Goal: Task Accomplishment & Management: Manage account settings

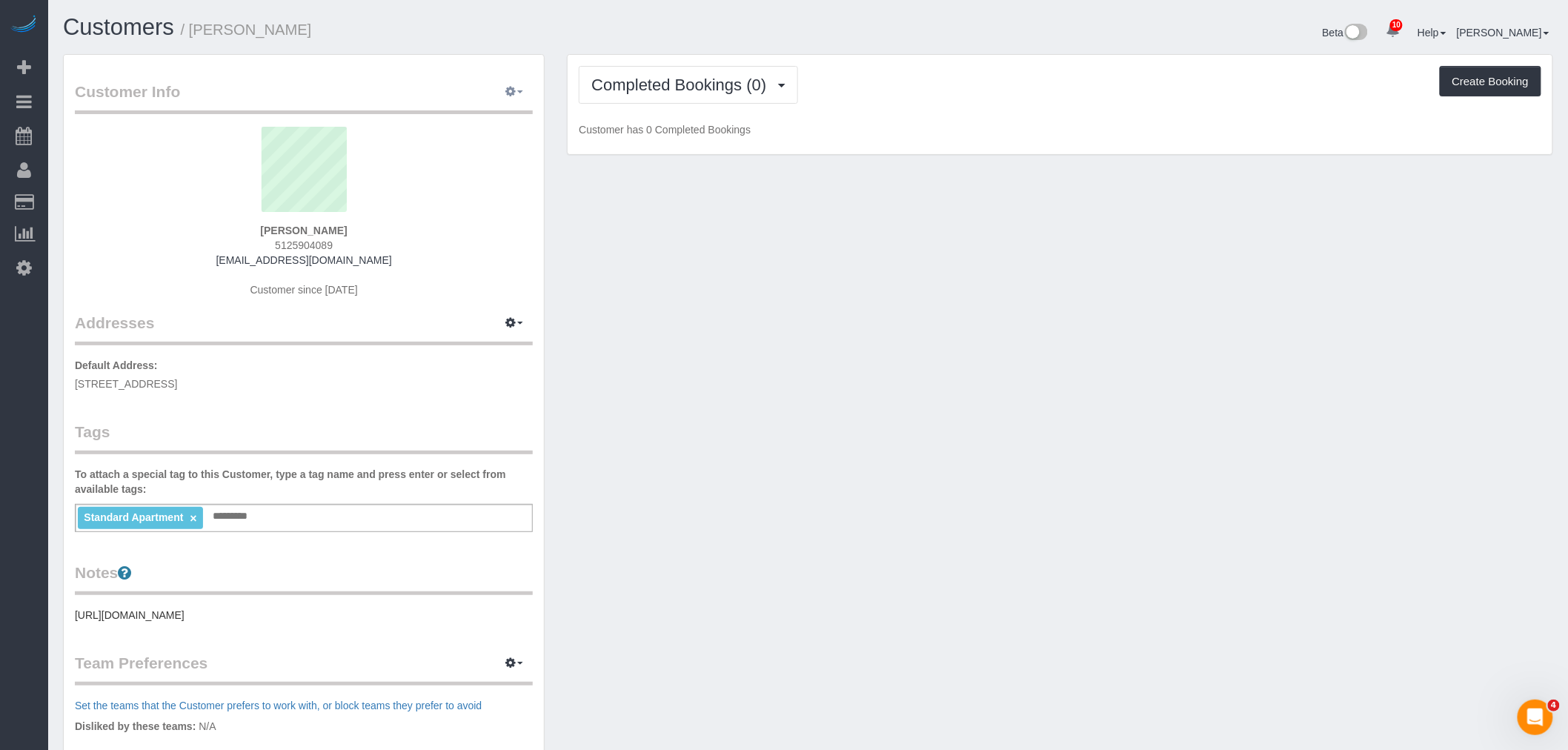
drag, startPoint x: 513, startPoint y: 94, endPoint x: 490, endPoint y: 160, distance: 69.9
click at [513, 94] on icon "button" at bounding box center [510, 92] width 10 height 9
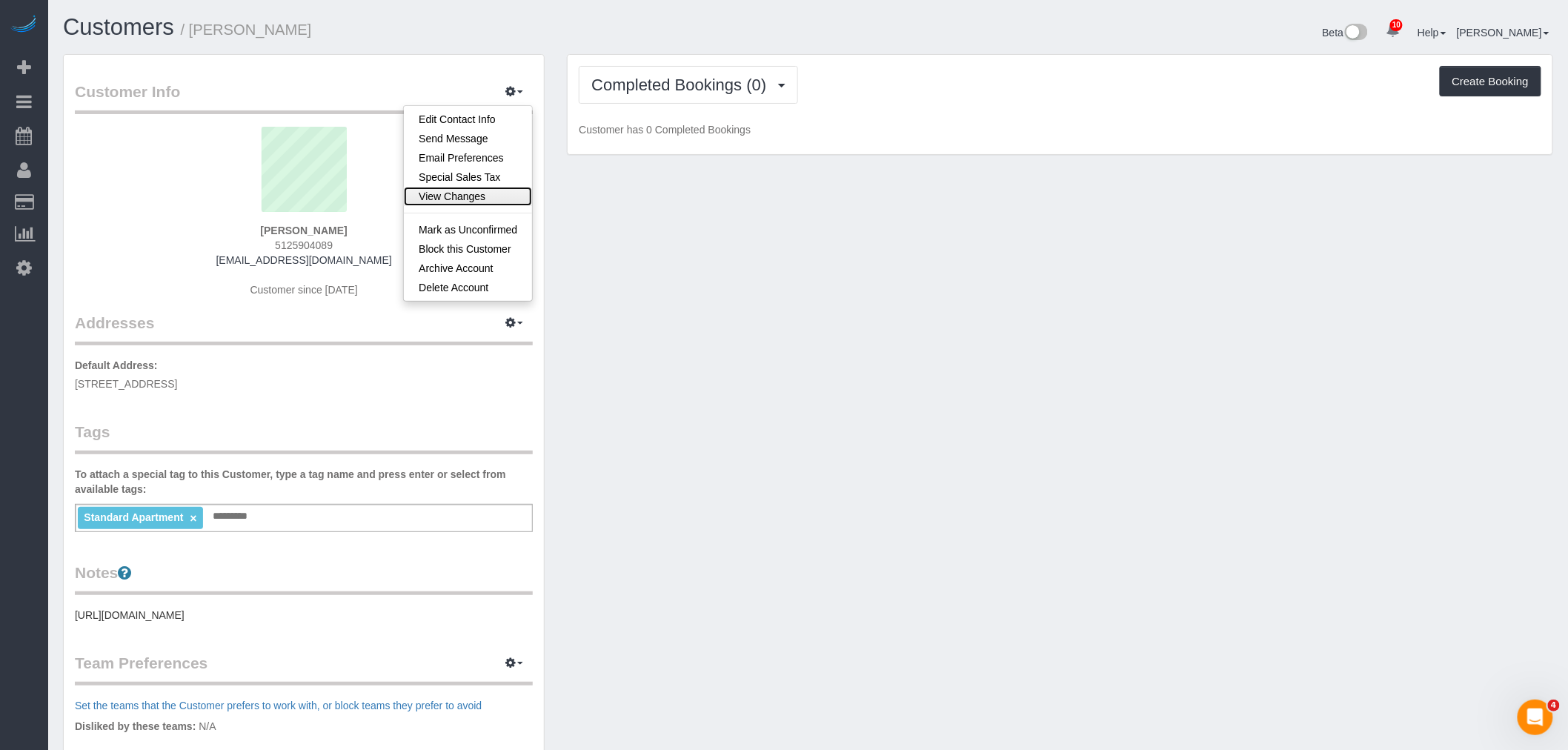
click at [480, 191] on link "View Changes" at bounding box center [469, 196] width 128 height 19
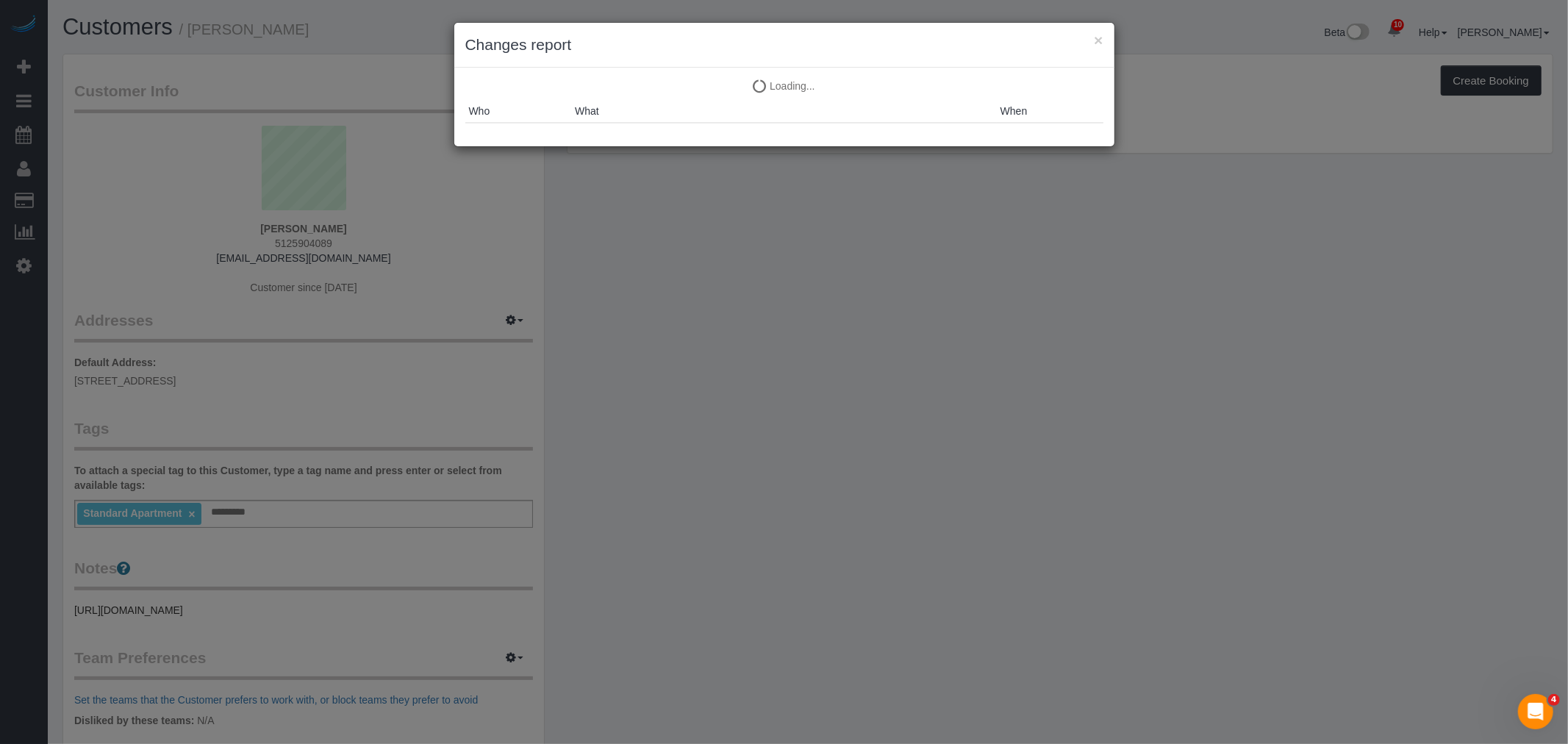
click at [796, 184] on div "× Changes report Loading... Loading... Who What When" at bounding box center [784, 372] width 1568 height 744
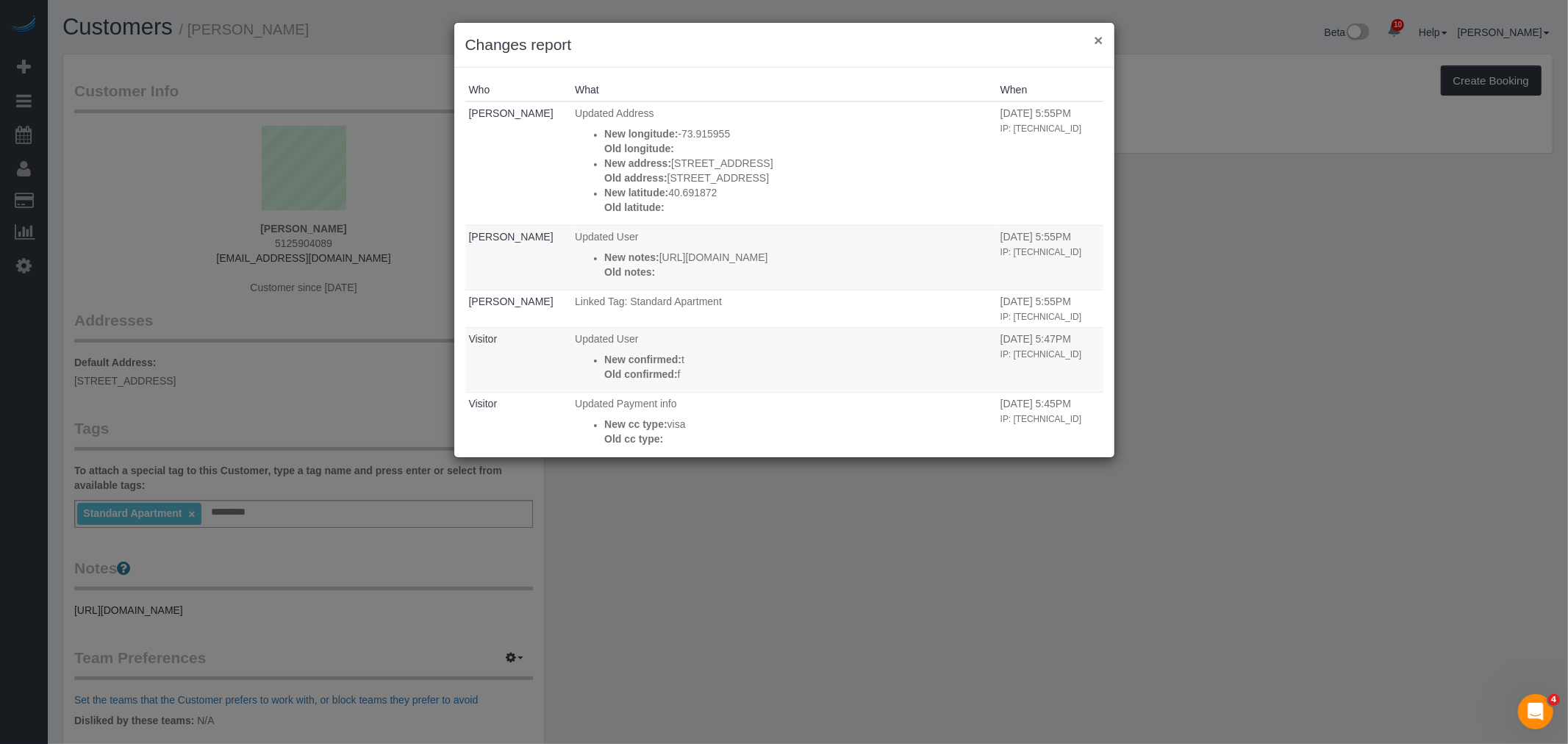
click at [1095, 42] on button "×" at bounding box center [1099, 40] width 9 height 15
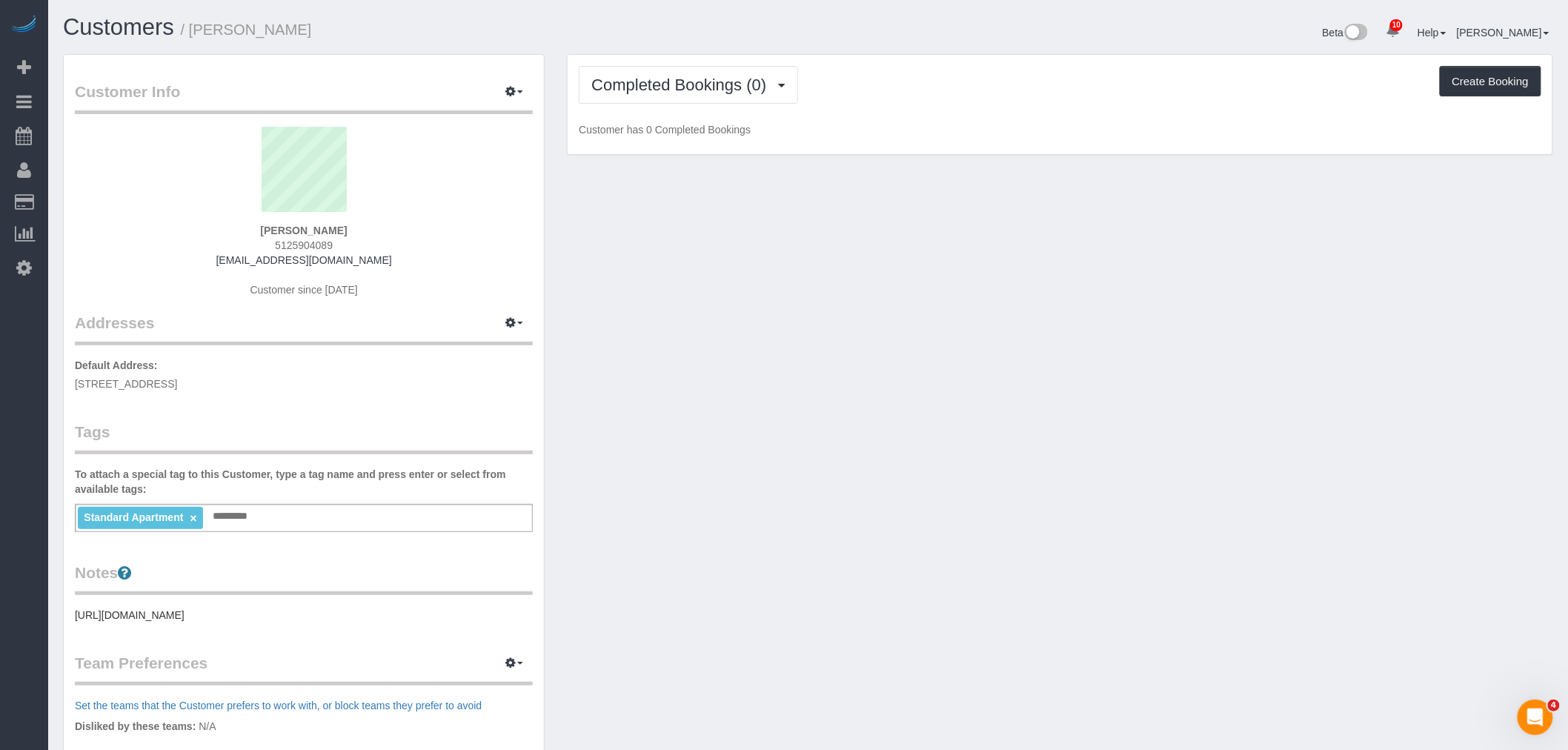
click at [831, 458] on div "Customer Info Edit Contact Info Send Message Email Preferences Special Sales Ta…" at bounding box center [809, 537] width 1513 height 966
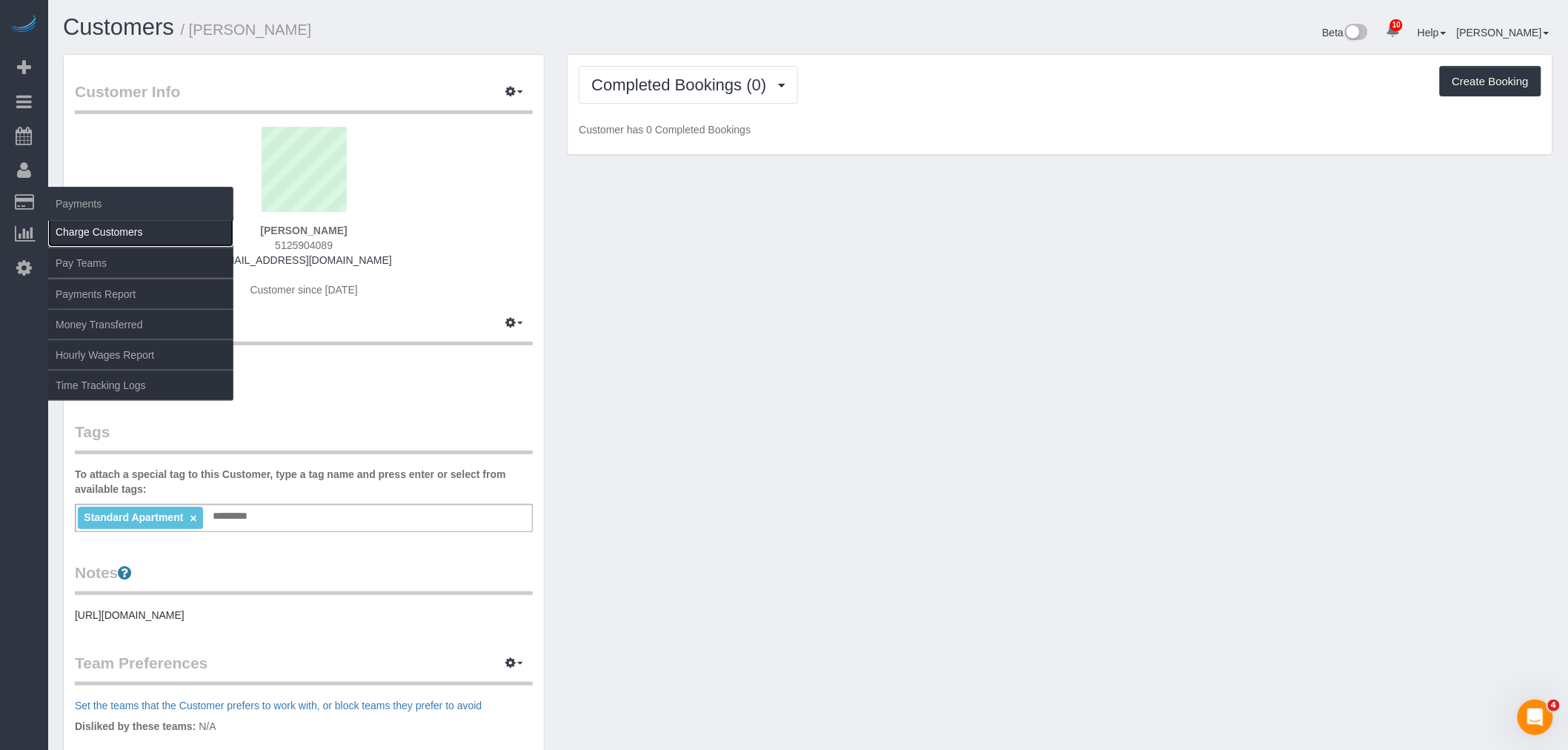
click at [105, 228] on link "Charge Customers" at bounding box center [141, 232] width 185 height 29
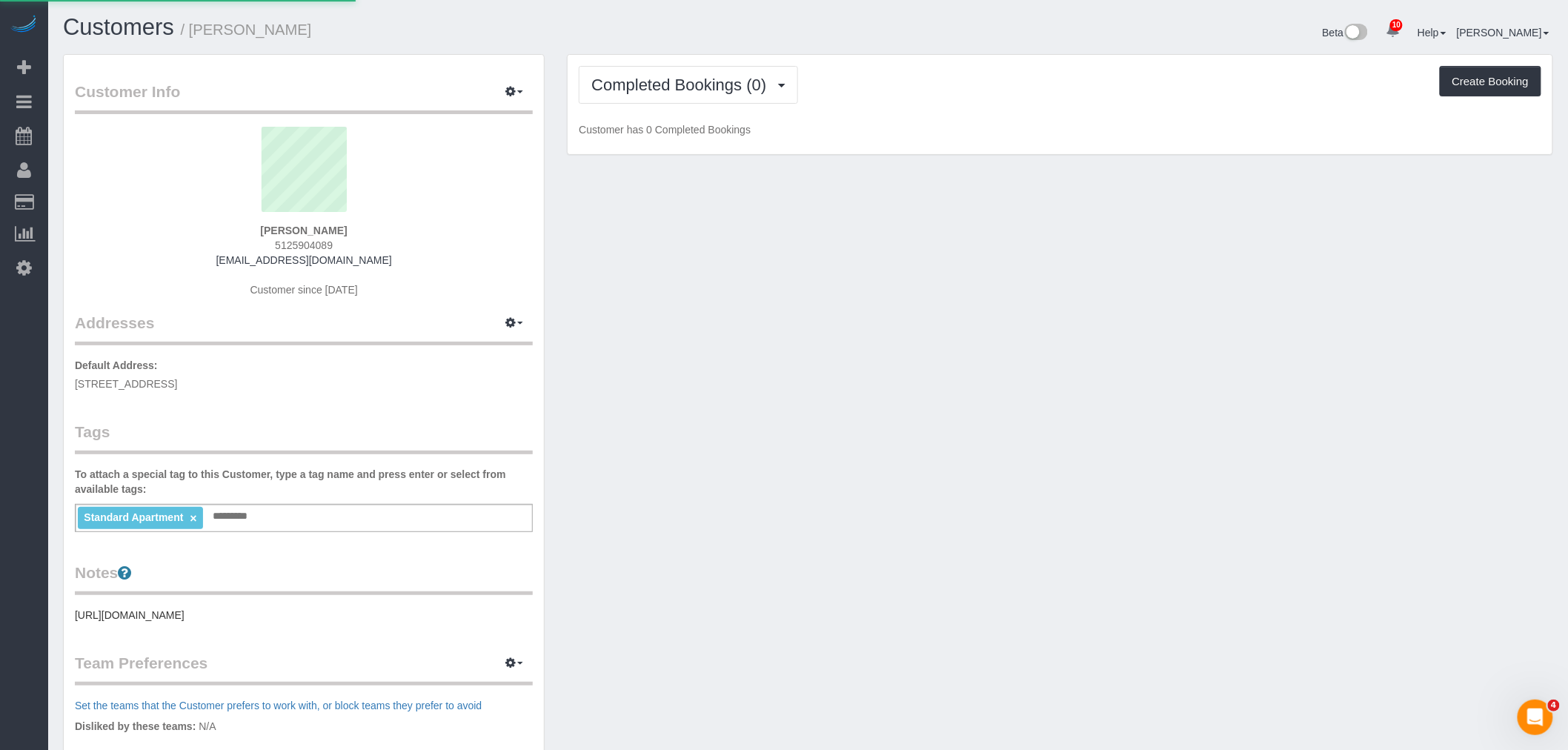
select select
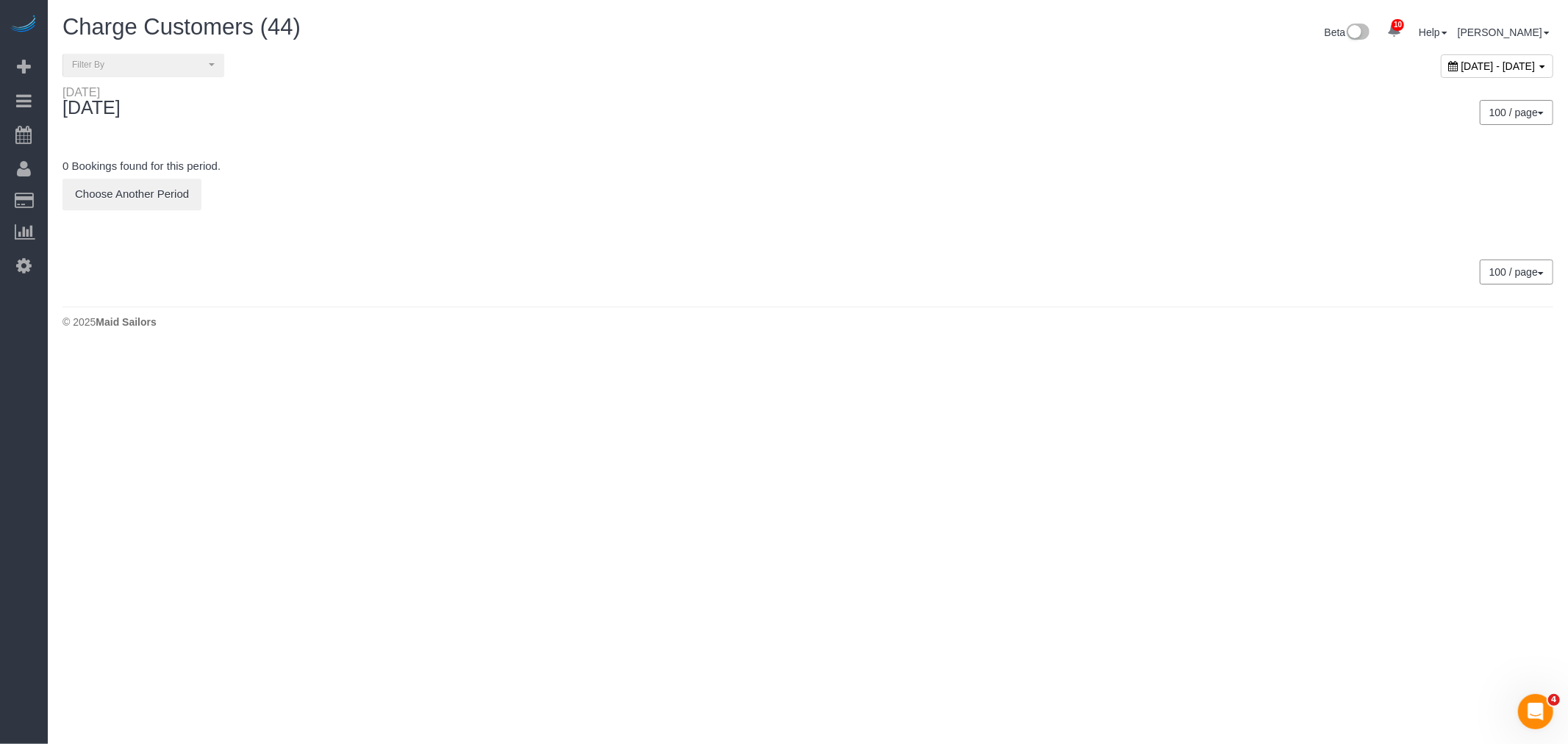
click at [1462, 67] on span "[DATE] - [DATE]" at bounding box center [1499, 65] width 75 height 12
type input "**********"
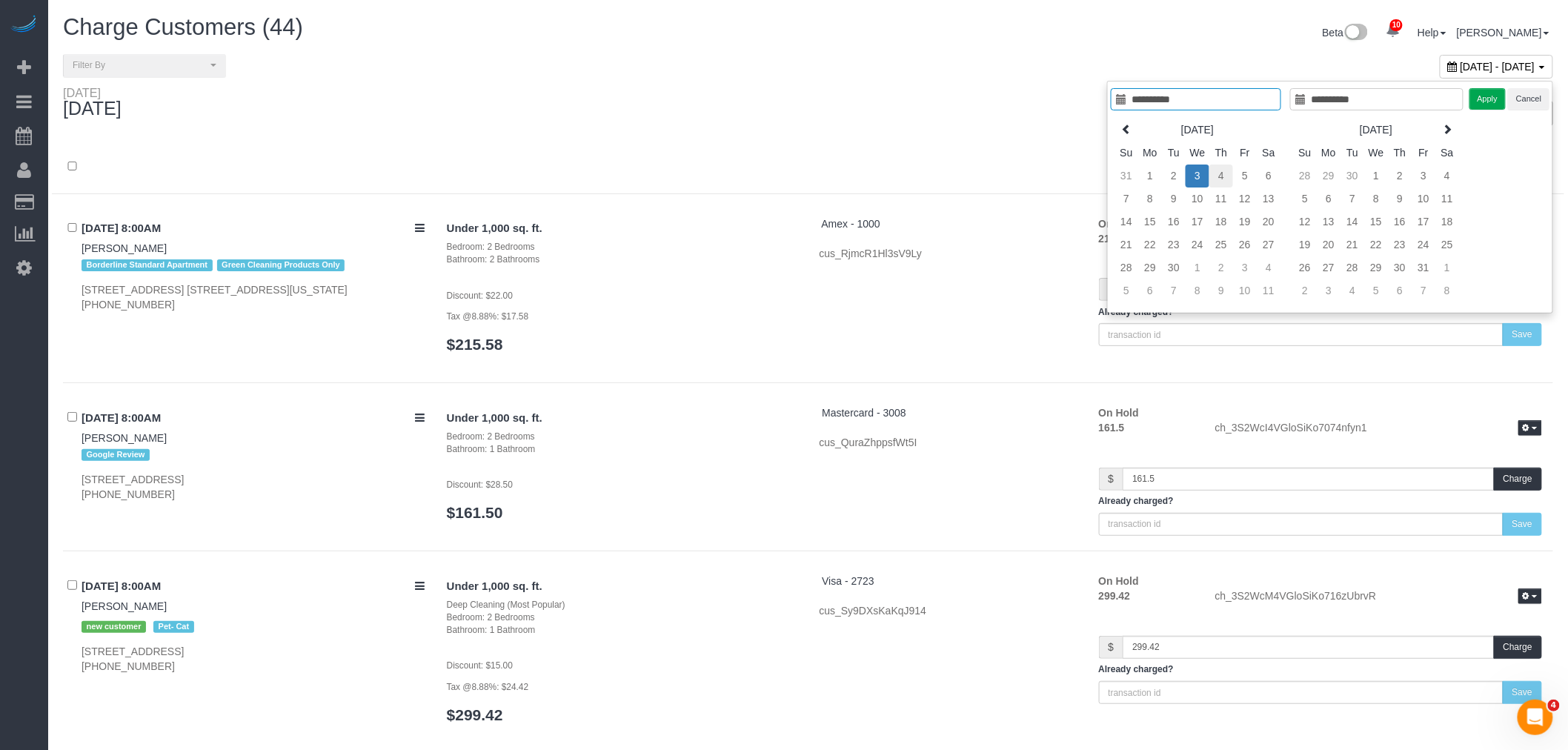
type input "**********"
click at [1216, 174] on td "4" at bounding box center [1221, 175] width 24 height 23
type input "**********"
click at [1217, 178] on td "4" at bounding box center [1221, 175] width 24 height 23
click at [1479, 99] on button "Apply" at bounding box center [1488, 98] width 37 height 21
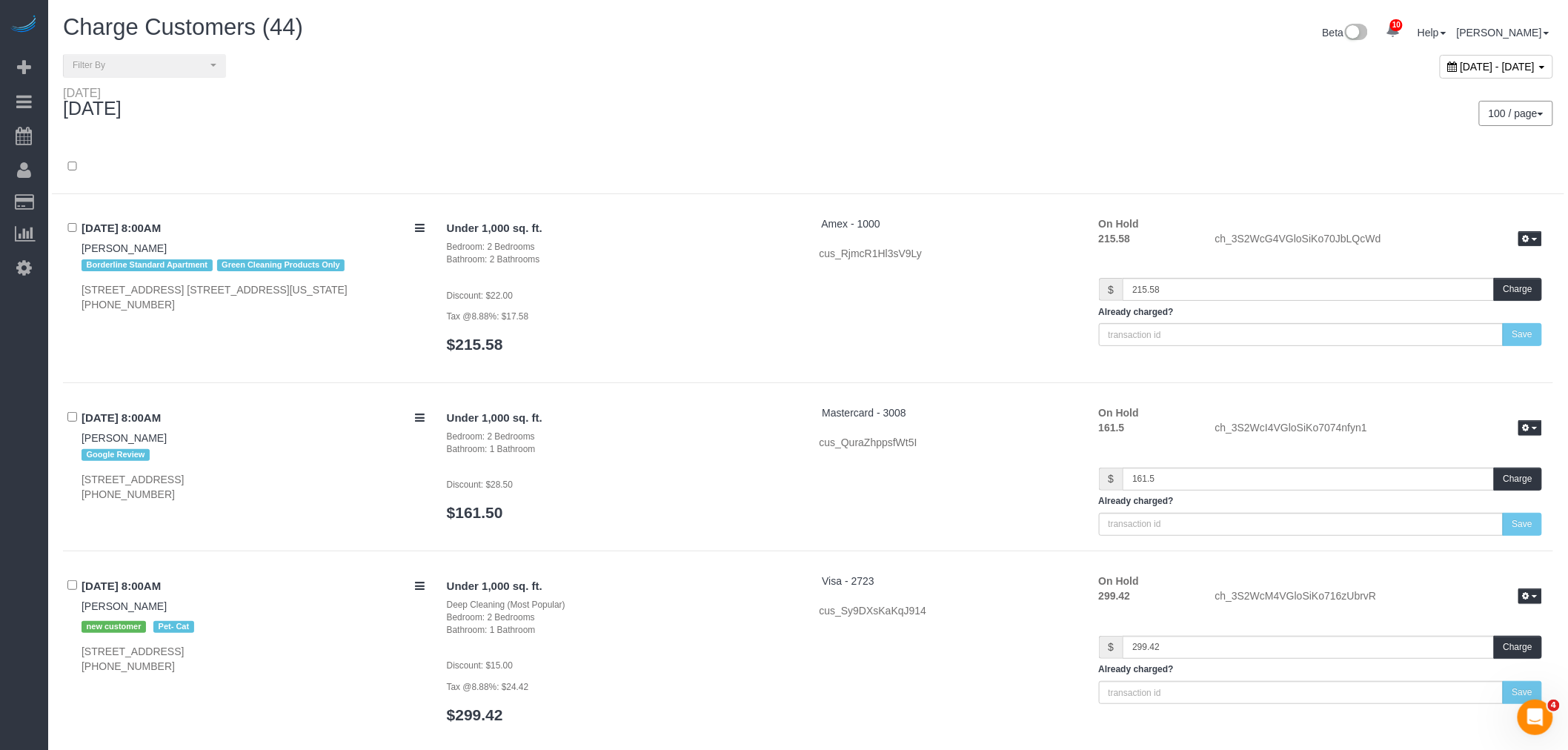
click at [841, 171] on div at bounding box center [809, 175] width 1513 height 39
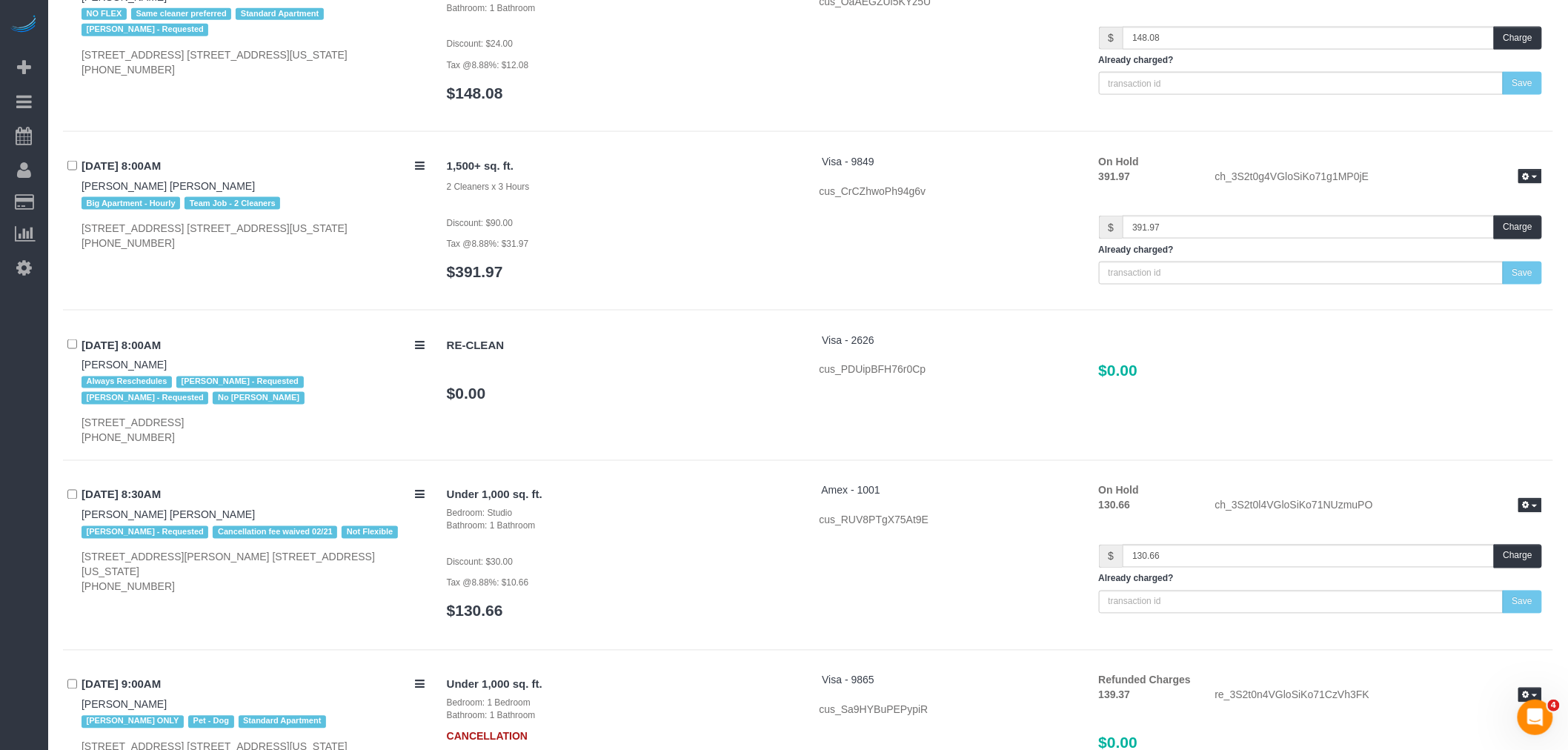
scroll to position [1070, 0]
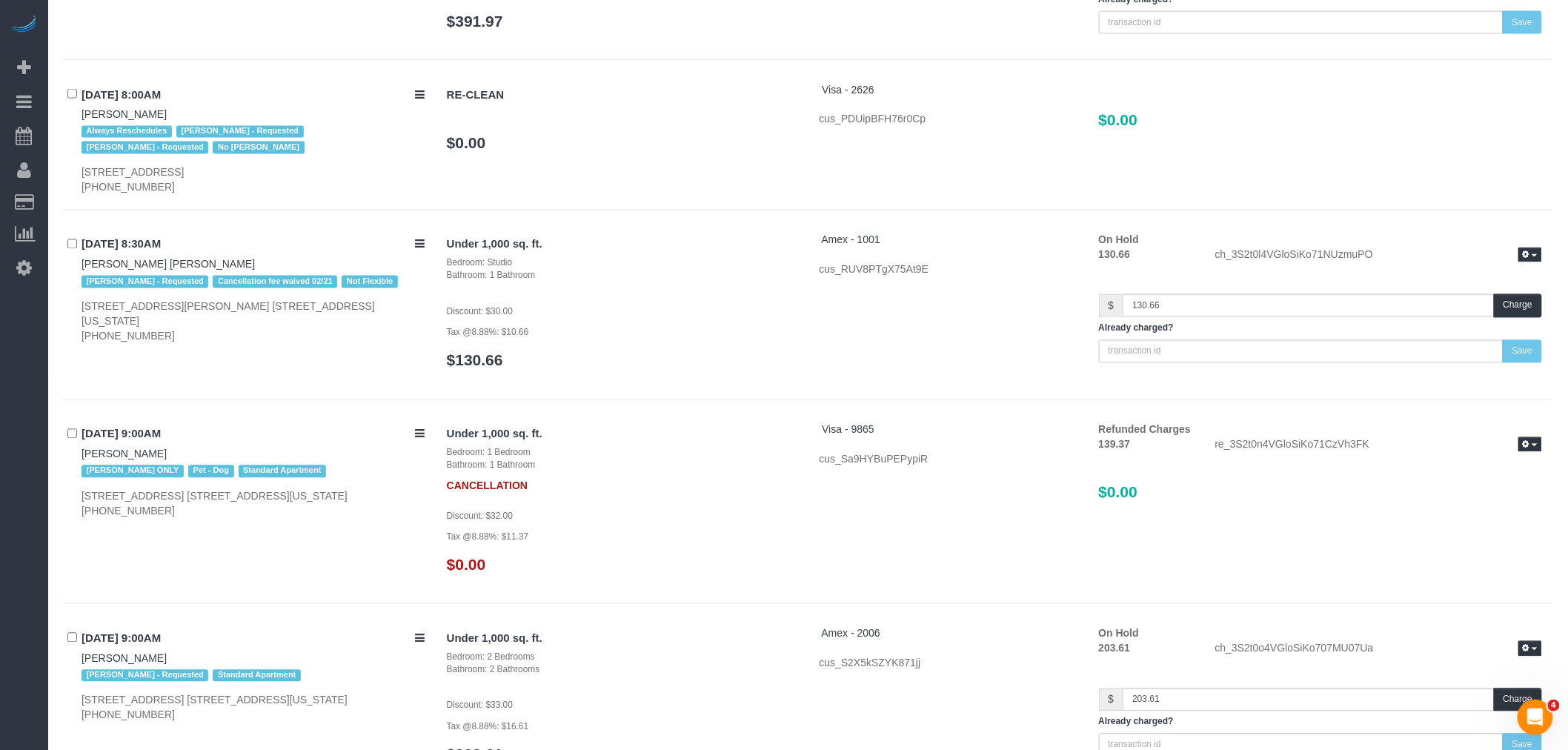
click at [714, 369] on h3 "$130.66" at bounding box center [622, 360] width 350 height 17
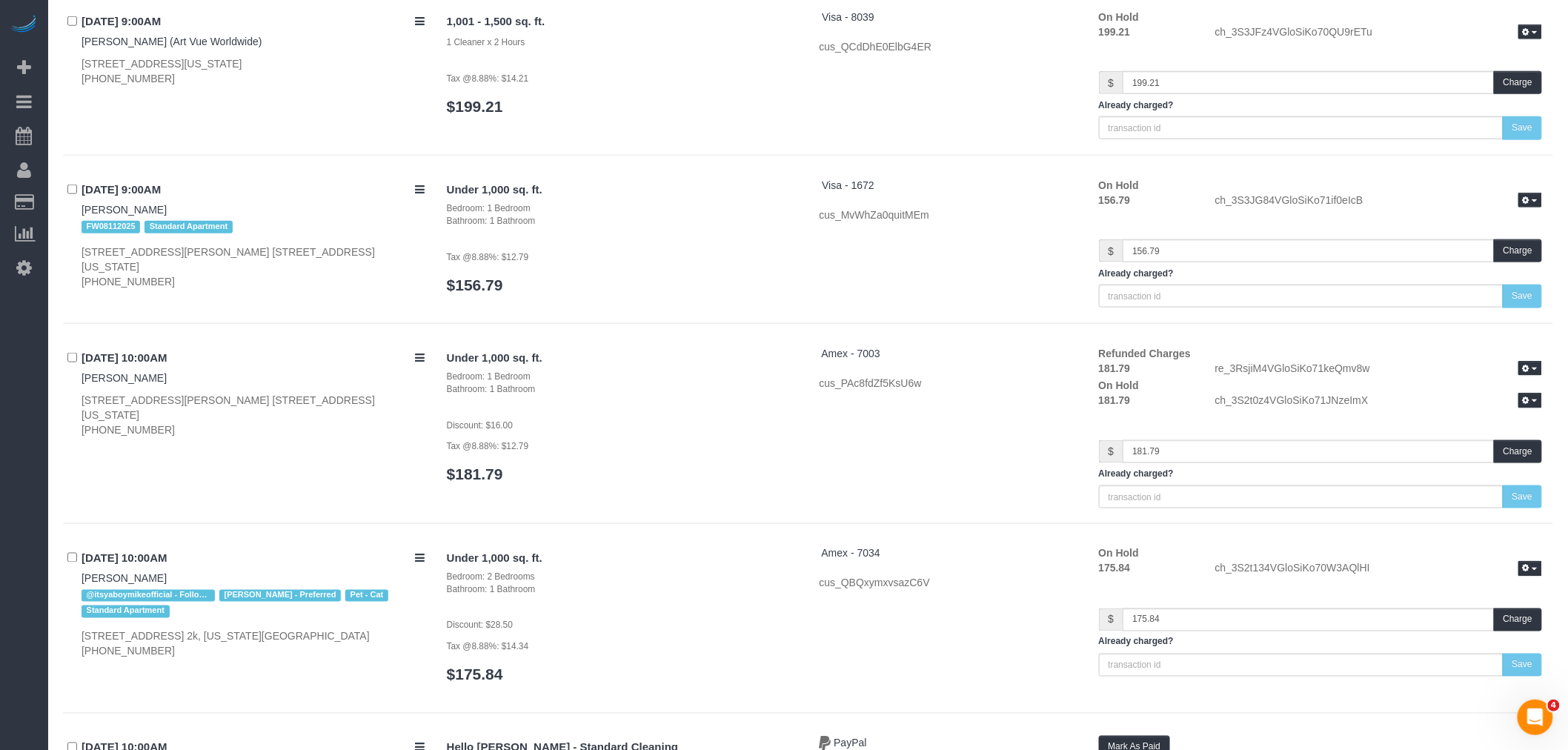
scroll to position [3211, 0]
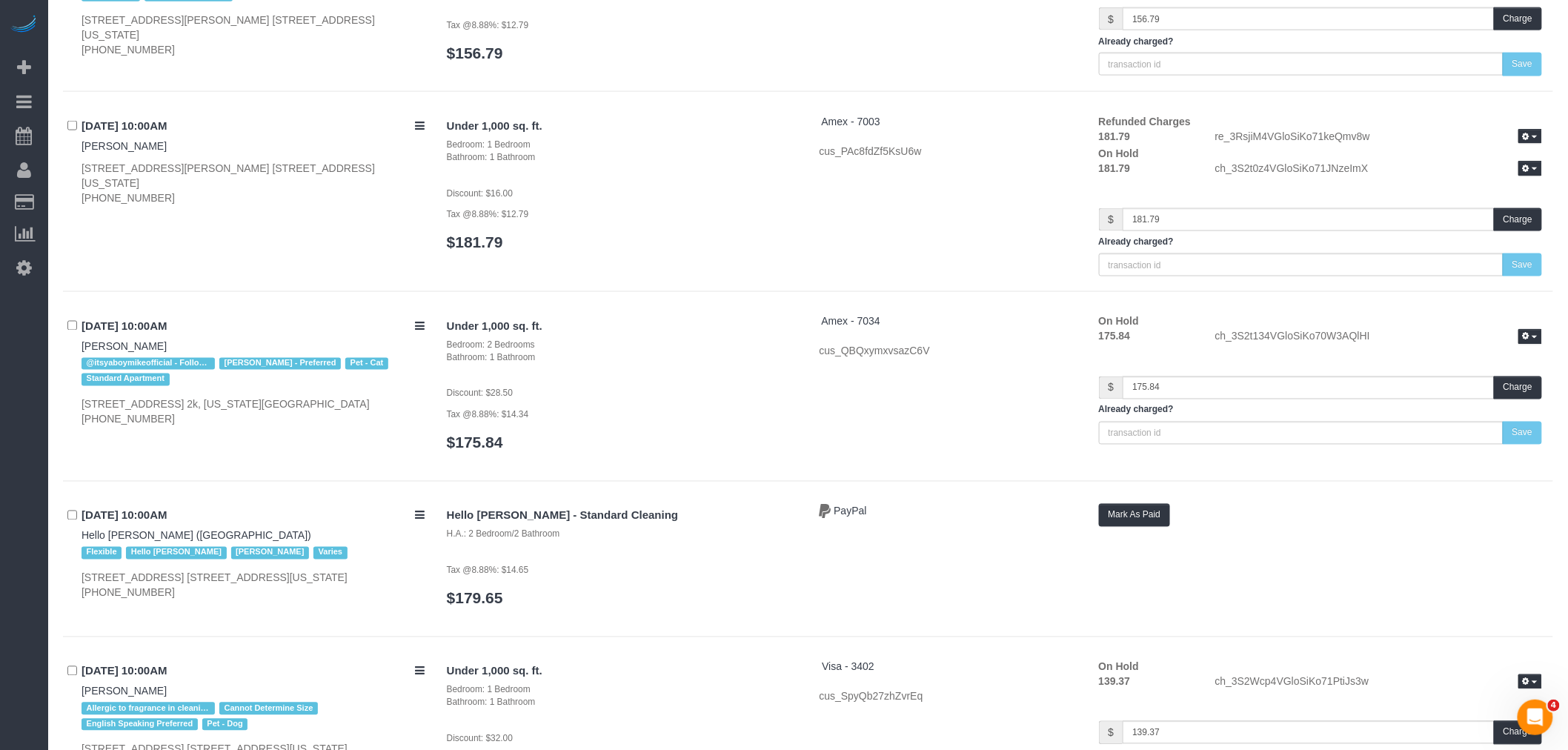
click at [755, 400] on p "Discount: $28.50" at bounding box center [622, 392] width 350 height 15
